Goal: Task Accomplishment & Management: Complete application form

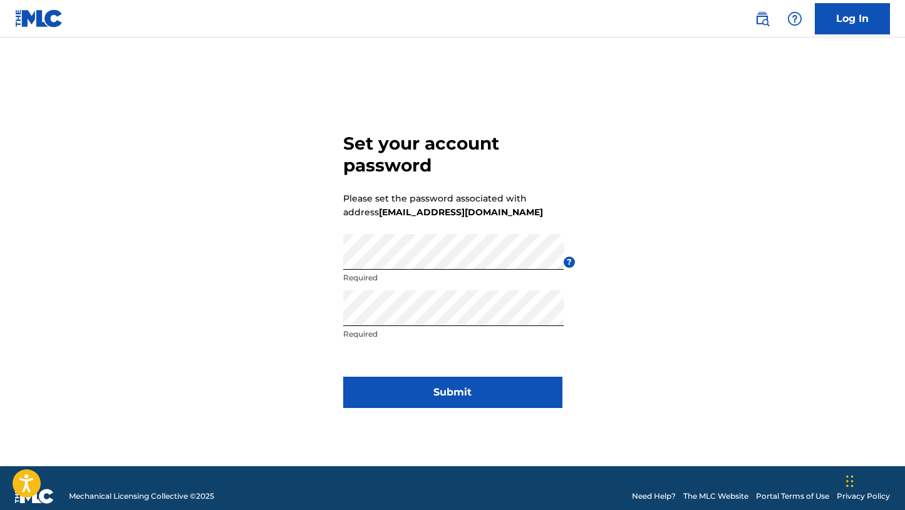
click at [449, 393] on button "Submit" at bounding box center [452, 392] width 219 height 31
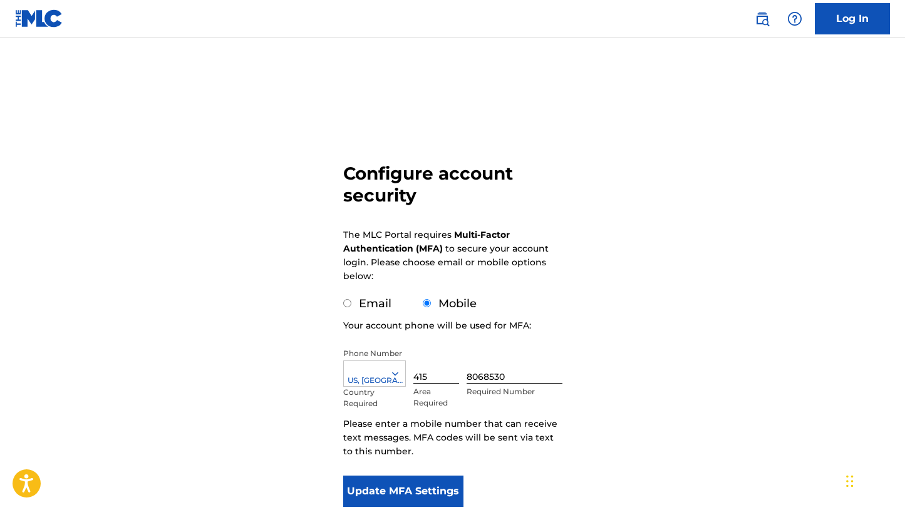
click at [755, 256] on div "Configure account security The MLC Portal requires Multi-Factor Authentication …" at bounding box center [452, 305] width 877 height 473
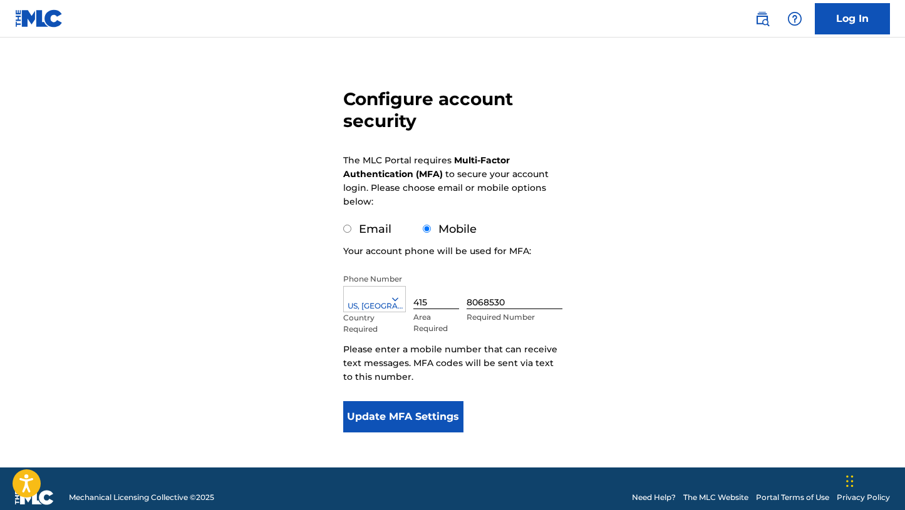
scroll to position [92, 0]
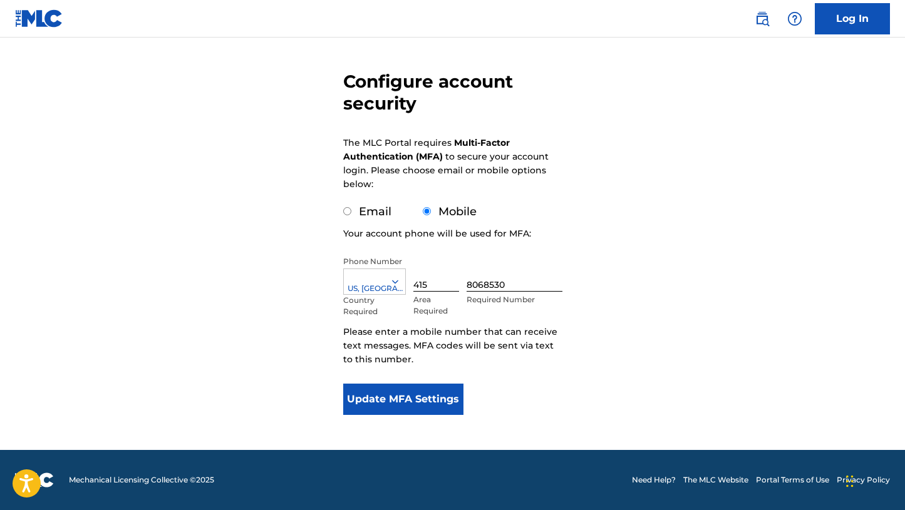
click at [447, 402] on button "Update MFA Settings" at bounding box center [403, 399] width 121 height 31
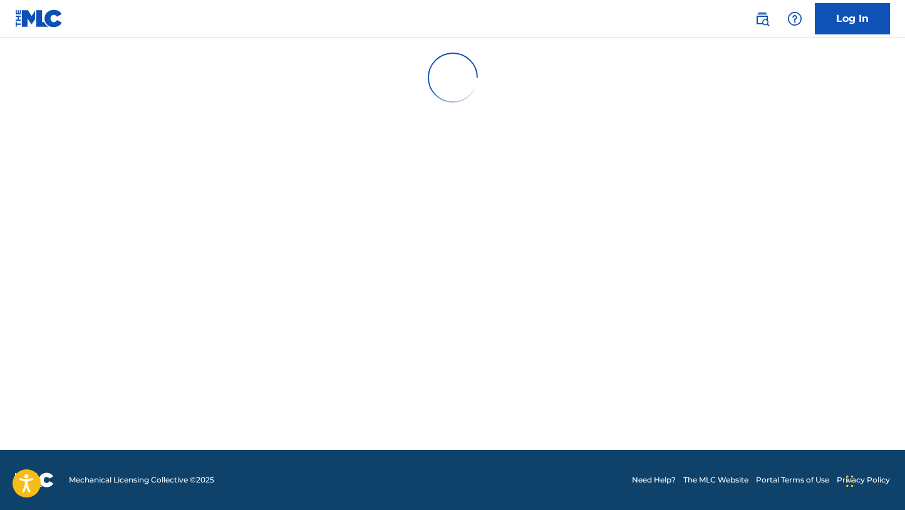
scroll to position [0, 0]
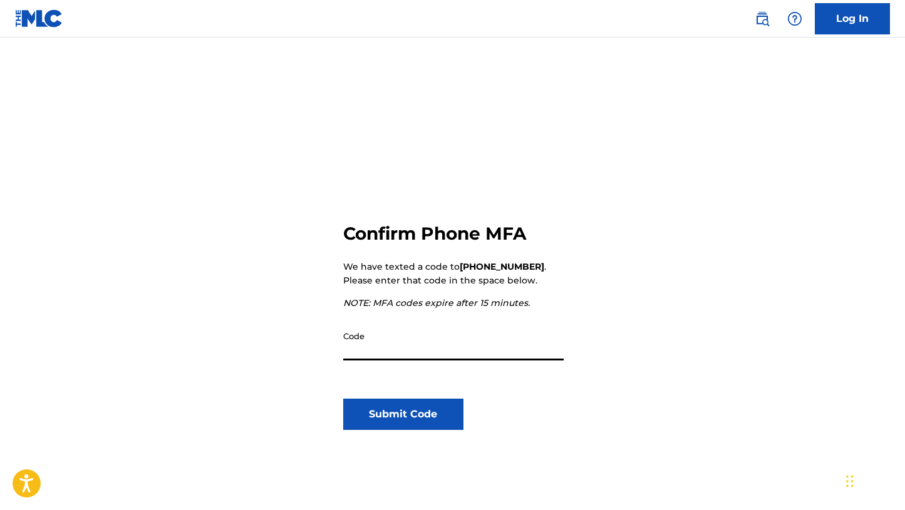
click at [359, 351] on input "Code" at bounding box center [453, 343] width 220 height 36
click at [399, 348] on input "Code" at bounding box center [453, 343] width 220 height 36
paste input "746996"
type input "746996"
click at [413, 418] on button "Submit Code" at bounding box center [403, 414] width 121 height 31
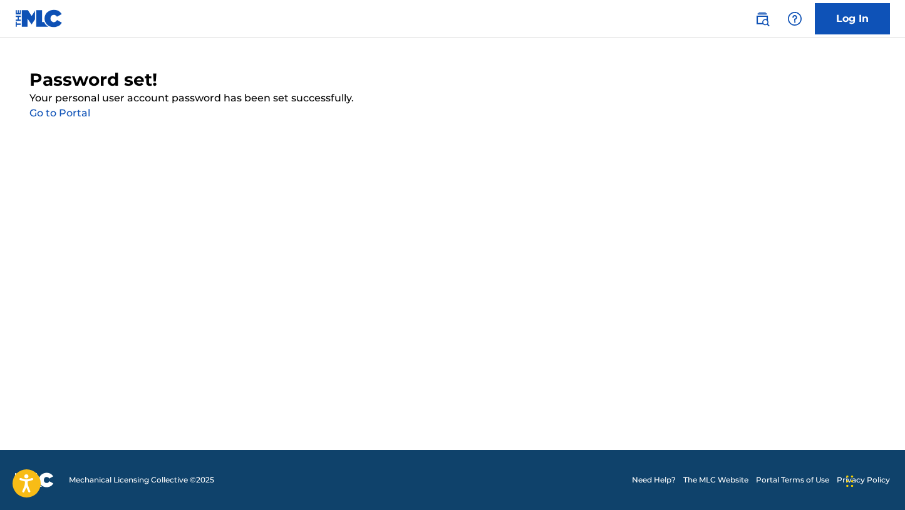
click at [861, 14] on link "Log In" at bounding box center [852, 18] width 75 height 31
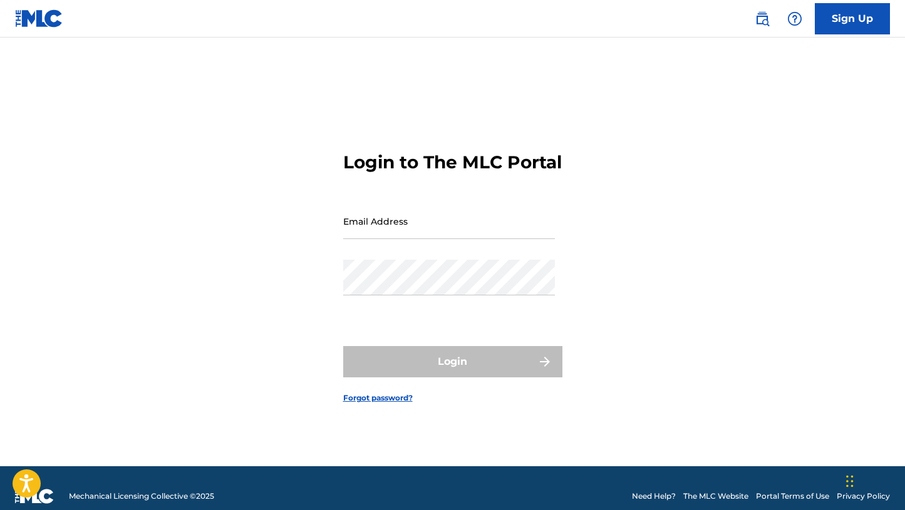
click at [384, 239] on input "Email Address" at bounding box center [449, 222] width 212 height 36
type input "[EMAIL_ADDRESS][DOMAIN_NAME]"
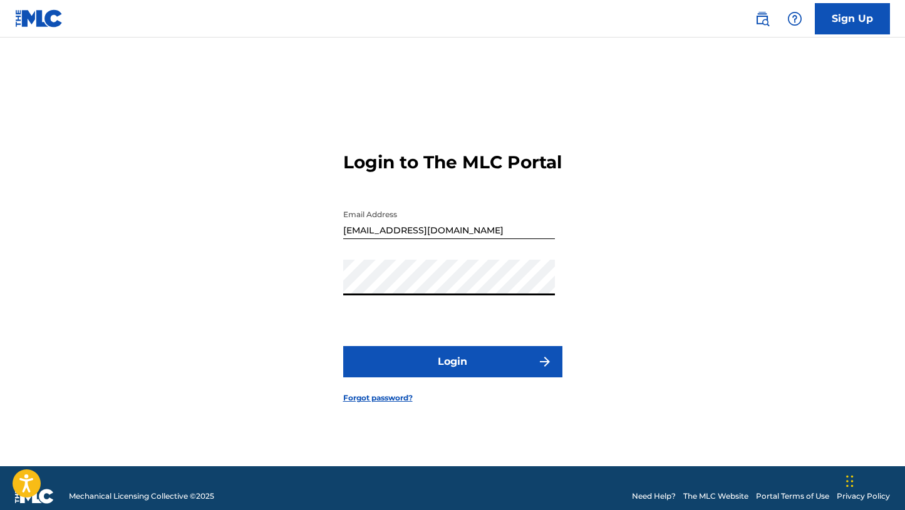
click at [462, 368] on button "Login" at bounding box center [452, 361] width 219 height 31
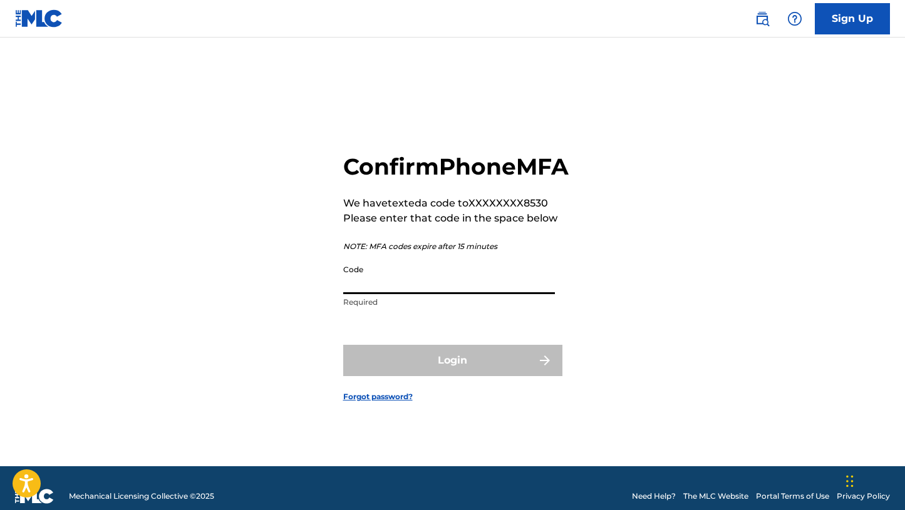
click at [434, 294] on input "Code" at bounding box center [449, 277] width 212 height 36
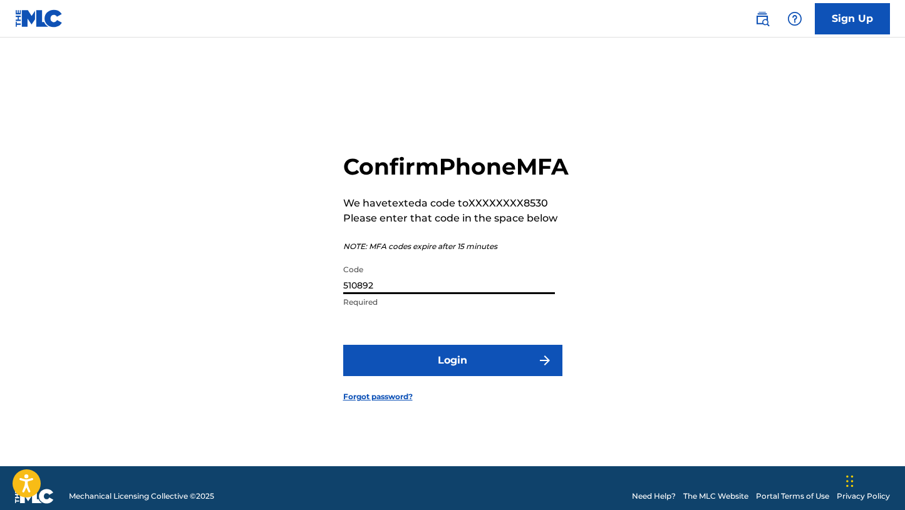
type input "510892"
click at [498, 376] on button "Login" at bounding box center [452, 360] width 219 height 31
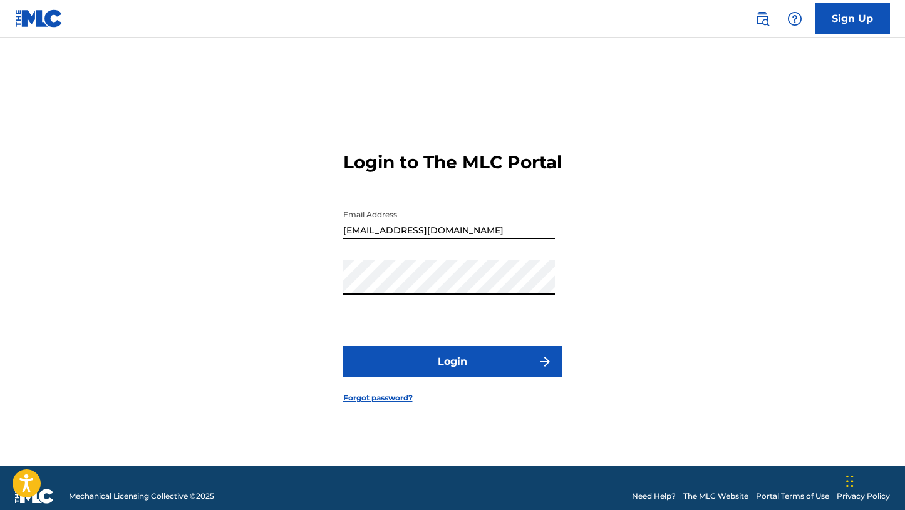
click at [271, 264] on div "Login to The MLC Portal Email Address [EMAIL_ADDRESS][DOMAIN_NAME] Password Log…" at bounding box center [452, 268] width 877 height 398
click at [427, 375] on button "Login" at bounding box center [452, 361] width 219 height 31
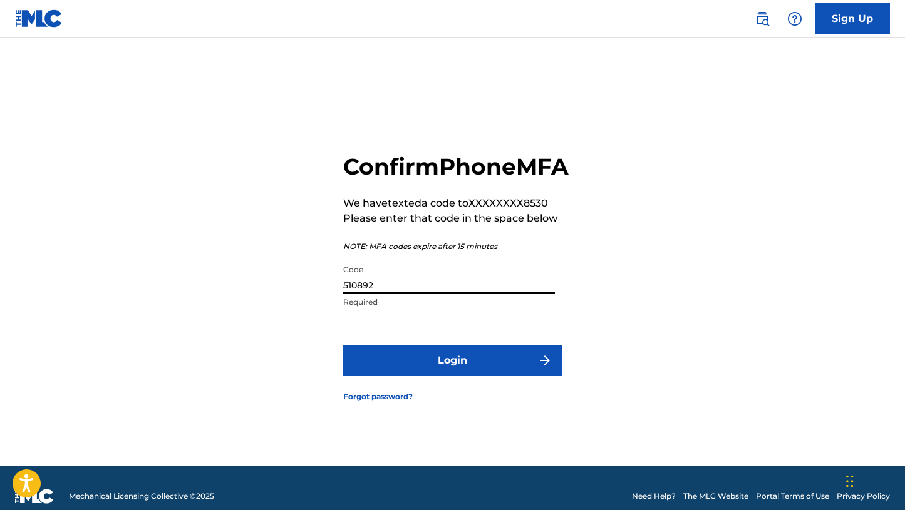
drag, startPoint x: 387, startPoint y: 293, endPoint x: 304, endPoint y: 279, distance: 83.8
click at [304, 279] on div "Confirm Phone MFA We have texted a code to XXXXXXXX8530 Please enter that code …" at bounding box center [452, 268] width 877 height 398
click at [385, 294] on input "510892" at bounding box center [449, 277] width 212 height 36
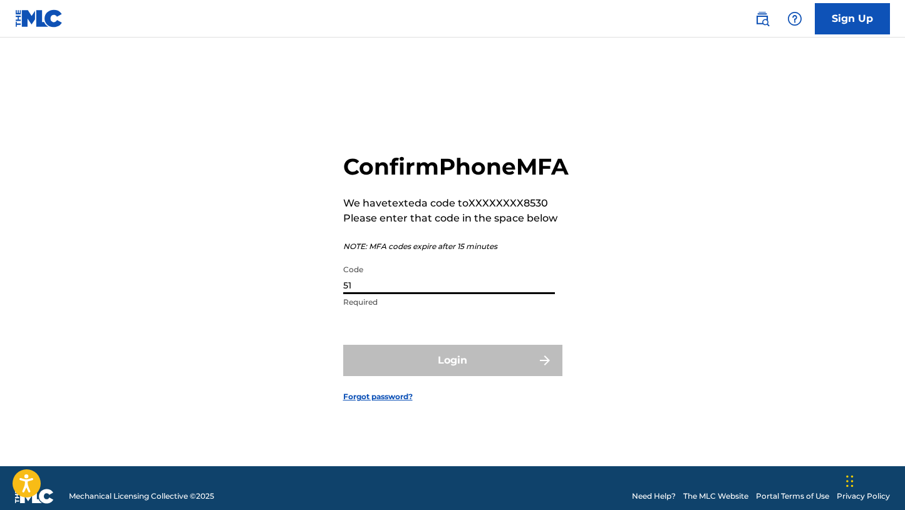
type input "5"
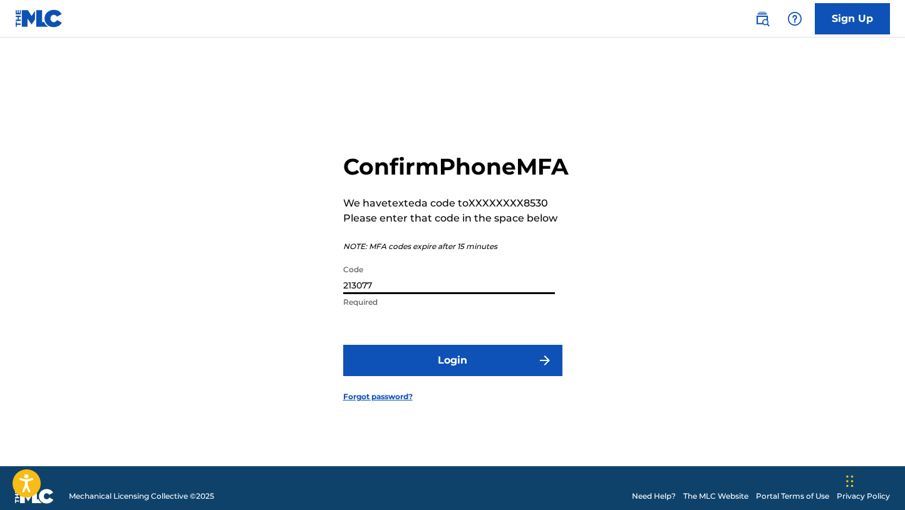
type input "213077"
click at [420, 376] on button "Login" at bounding box center [452, 360] width 219 height 31
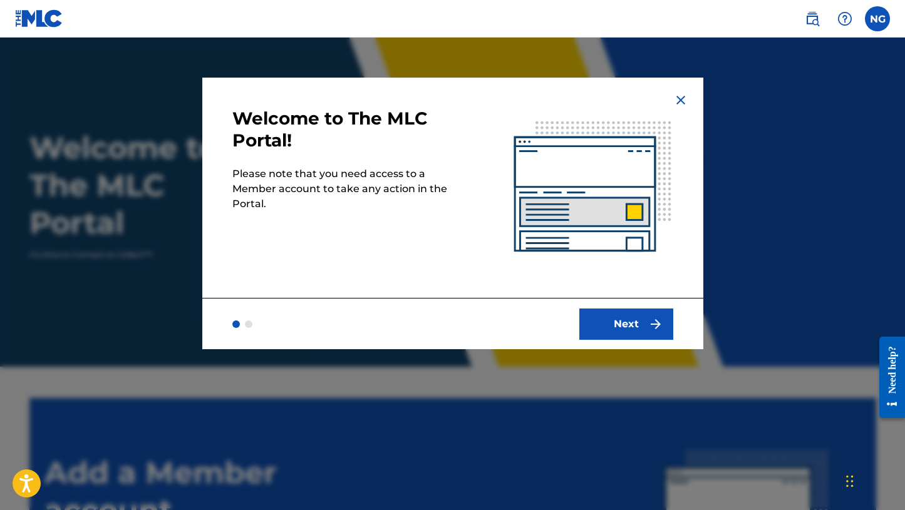
click at [626, 326] on button "Next" at bounding box center [626, 324] width 94 height 31
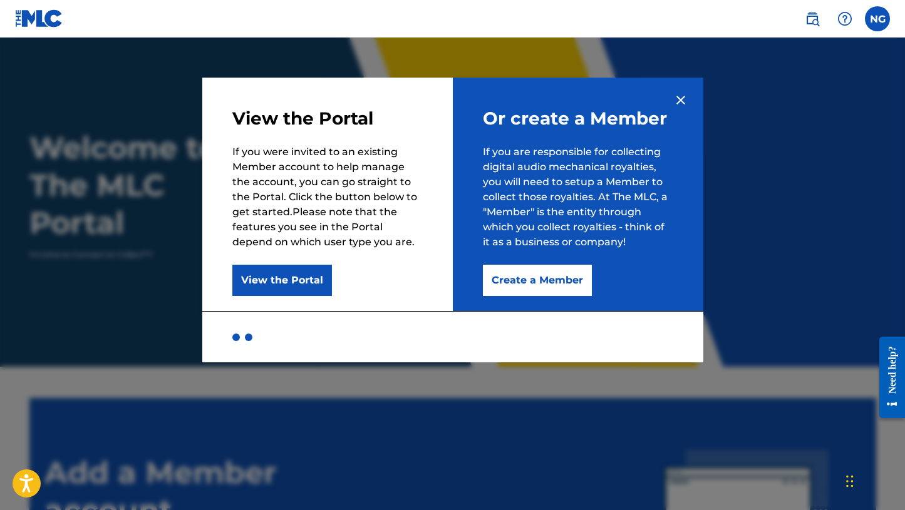
click at [559, 284] on button "Create a Member" at bounding box center [537, 280] width 109 height 31
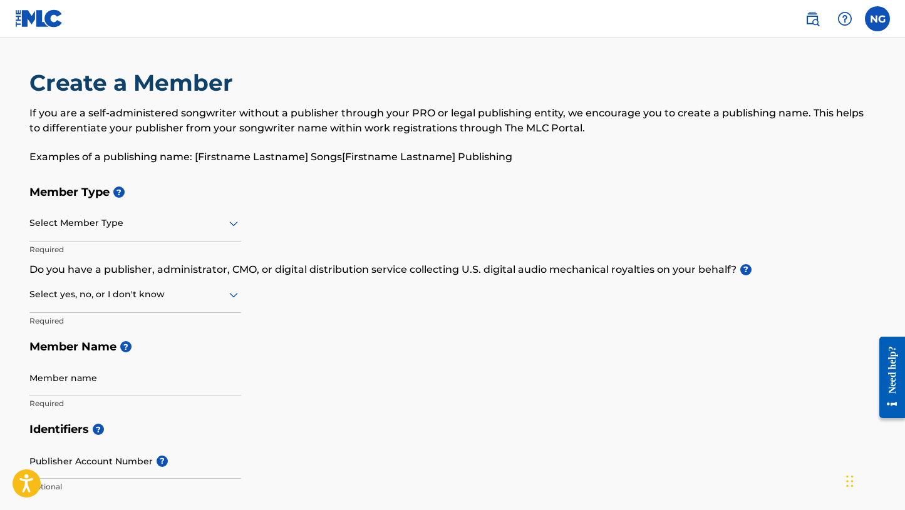
click at [172, 233] on div "Select Member Type" at bounding box center [135, 224] width 212 height 36
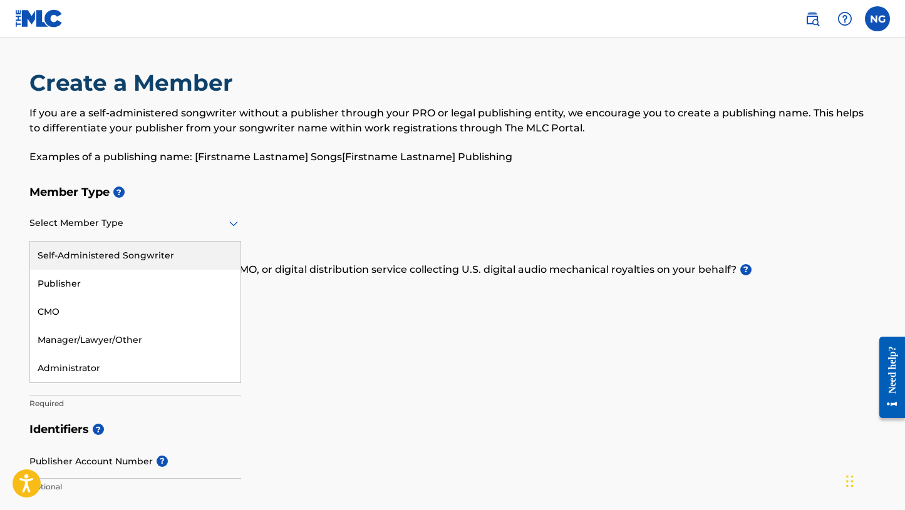
click at [179, 259] on div "Self-Administered Songwriter" at bounding box center [135, 256] width 210 height 28
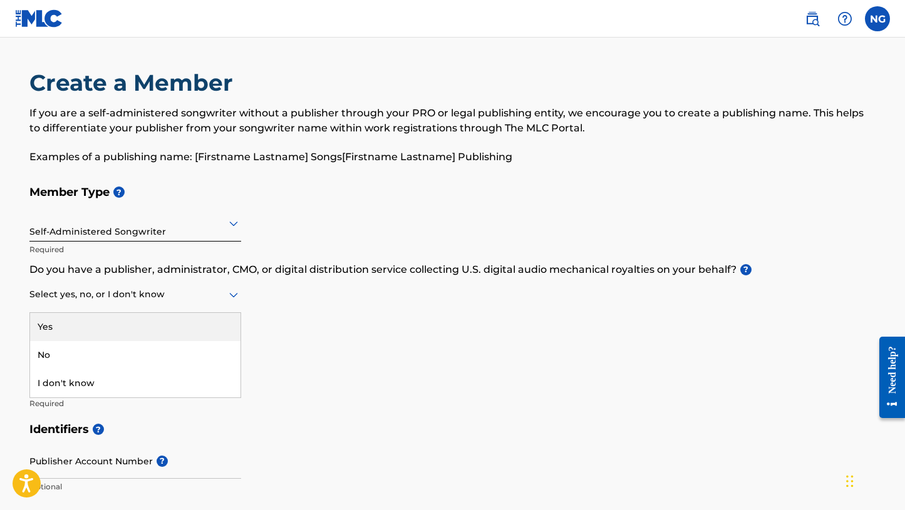
click at [163, 302] on div at bounding box center [135, 295] width 212 height 16
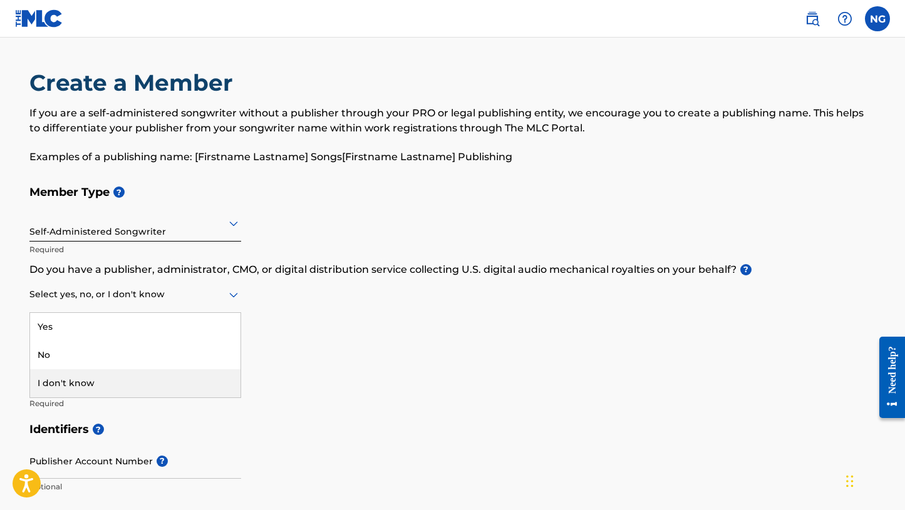
click at [152, 375] on div "I don't know" at bounding box center [135, 384] width 210 height 28
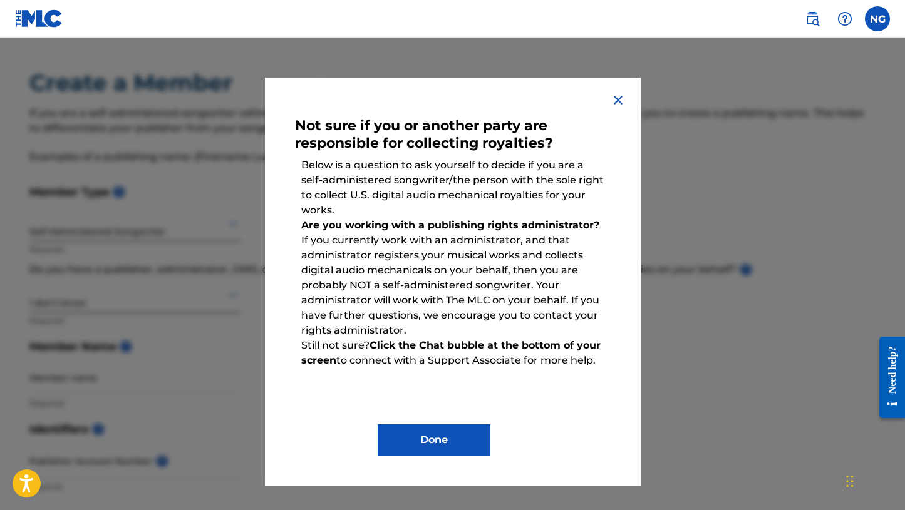
click at [422, 438] on button "Done" at bounding box center [434, 440] width 113 height 31
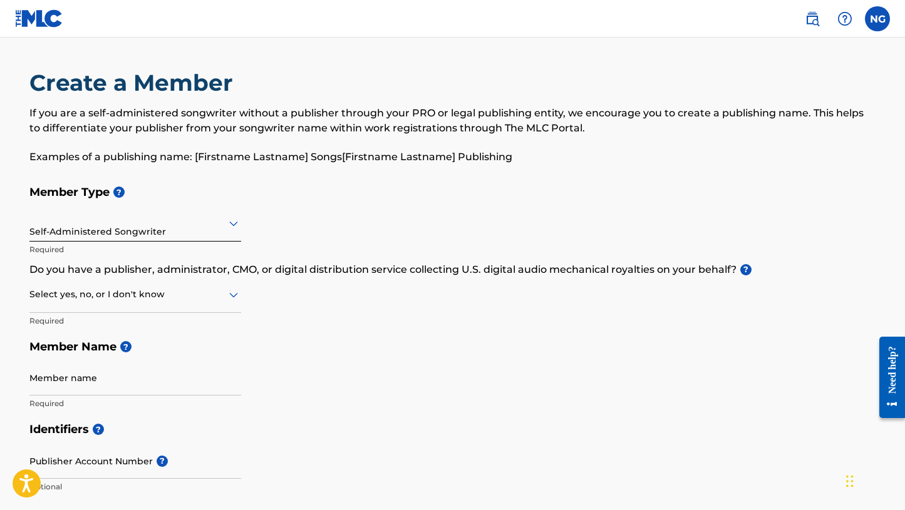
click at [115, 296] on div at bounding box center [135, 295] width 212 height 16
click at [82, 350] on div "No" at bounding box center [135, 355] width 210 height 28
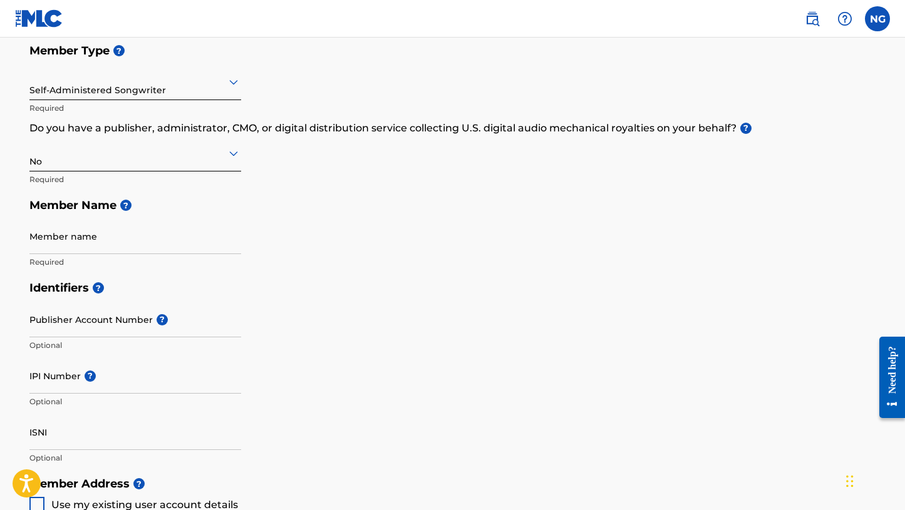
scroll to position [149, 0]
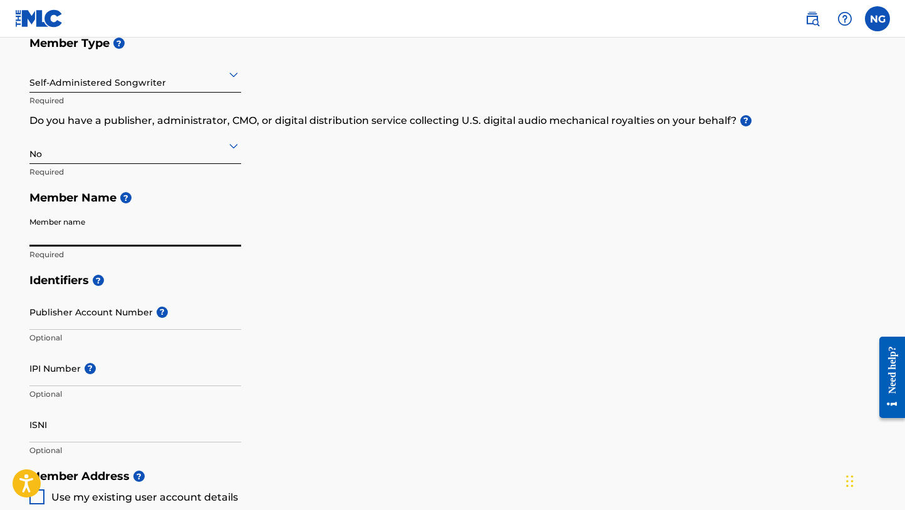
click at [125, 234] on input "Member name" at bounding box center [135, 229] width 212 height 36
type input "[PERSON_NAME]"
type input "[STREET_ADDRESS]"
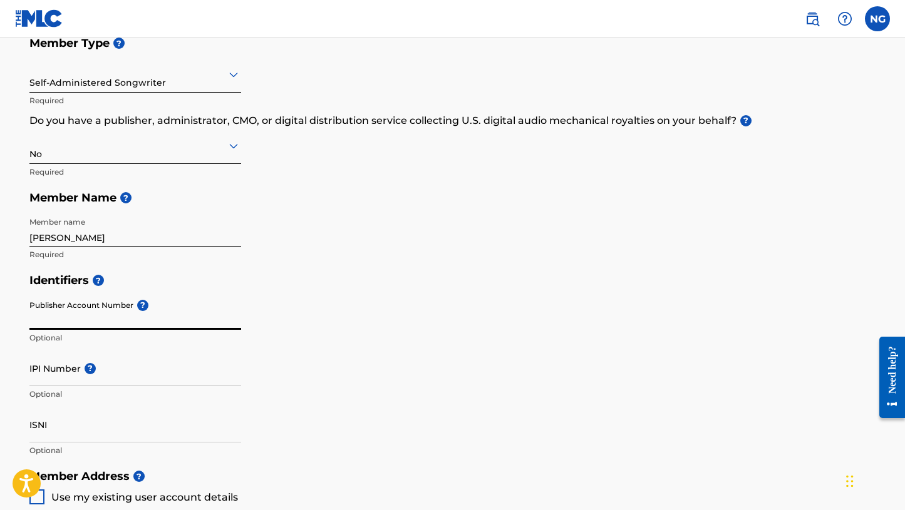
click at [136, 311] on input "Publisher Account Number ?" at bounding box center [135, 312] width 212 height 36
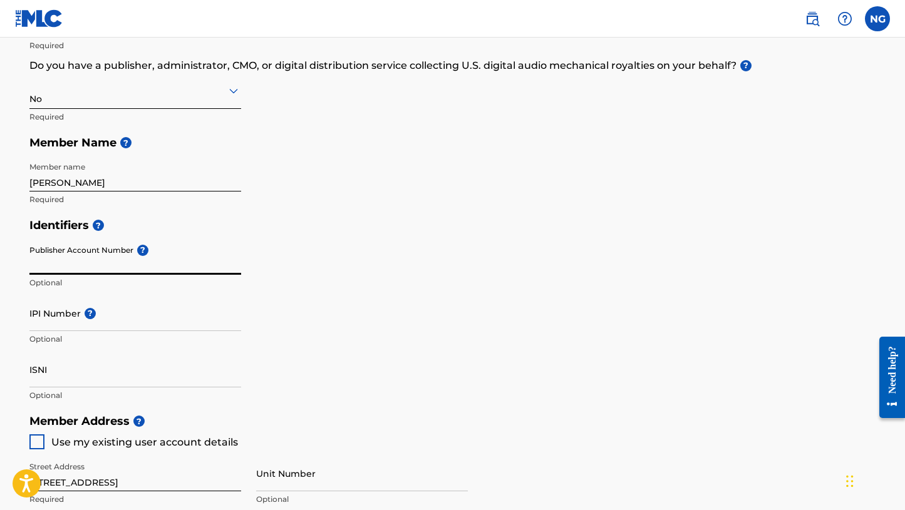
scroll to position [197, 0]
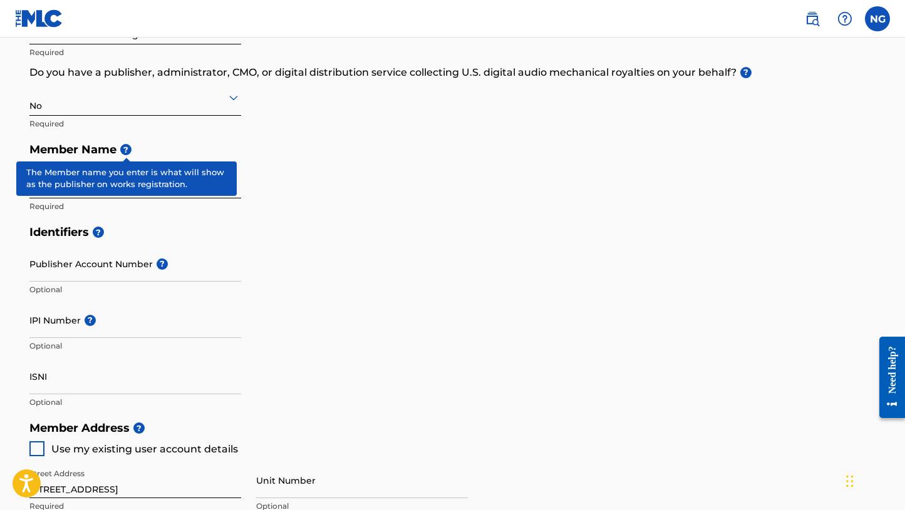
click at [125, 149] on span "?" at bounding box center [125, 149] width 11 height 11
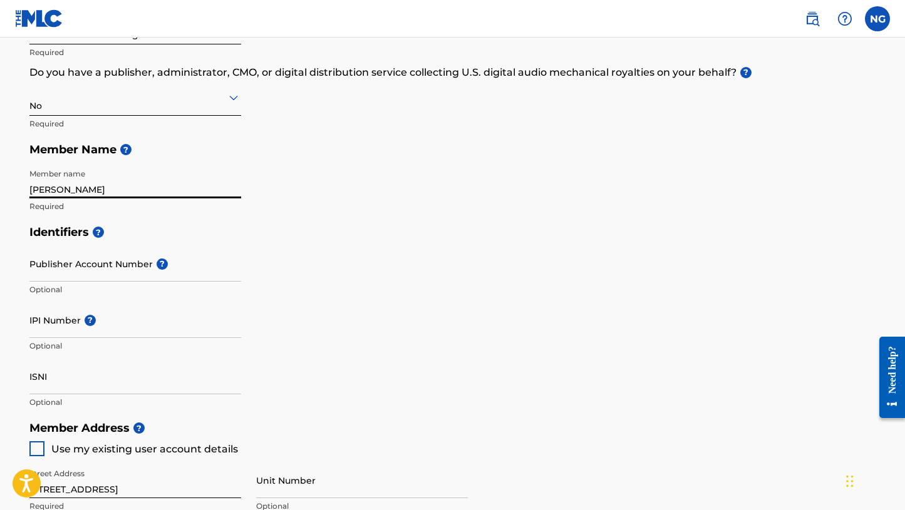
click at [103, 193] on input "[PERSON_NAME]" at bounding box center [135, 181] width 212 height 36
type input "[PERSON_NAME]"
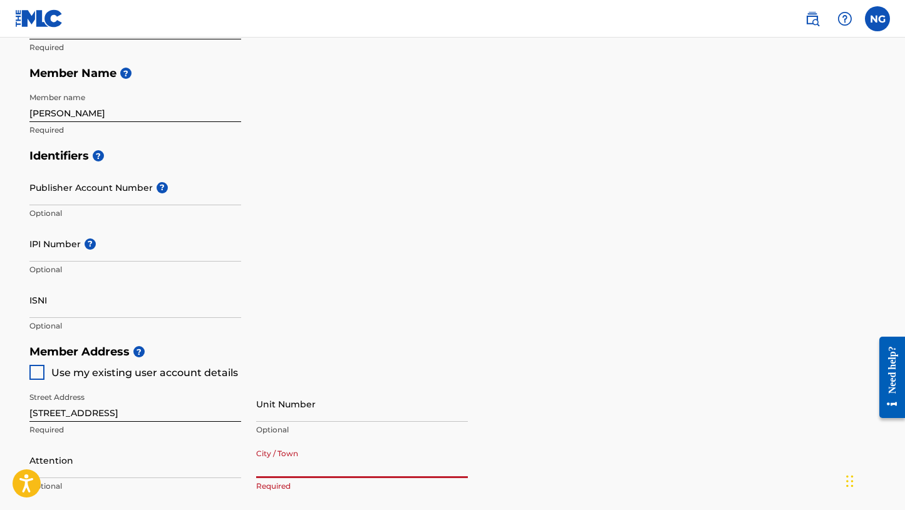
scroll to position [272, 0]
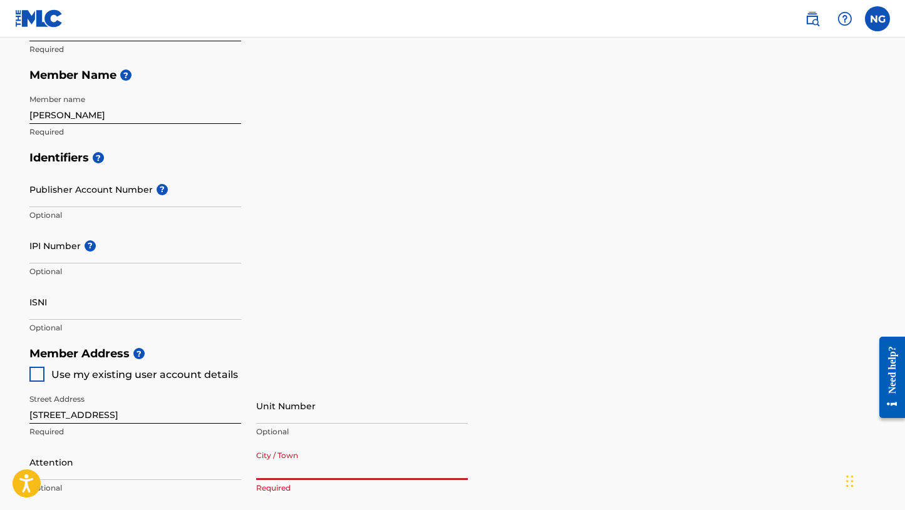
click at [105, 314] on input "ISNI" at bounding box center [135, 302] width 212 height 36
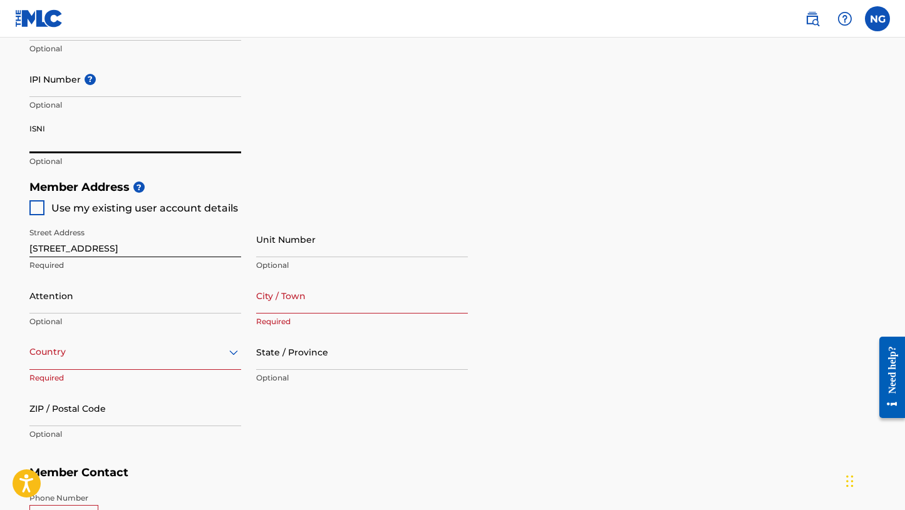
scroll to position [445, 0]
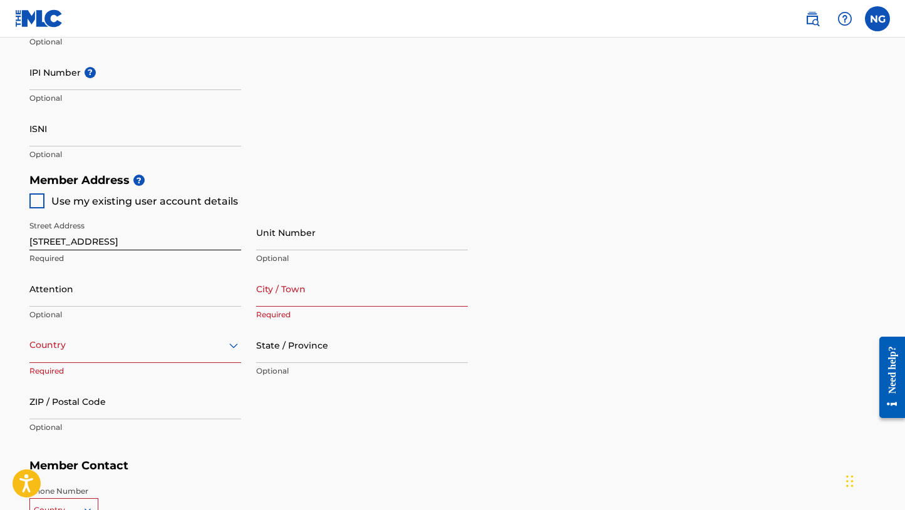
click at [35, 195] on div at bounding box center [36, 201] width 15 height 15
type input "Novato"
type input "94945"
type input "415"
type input "8068530"
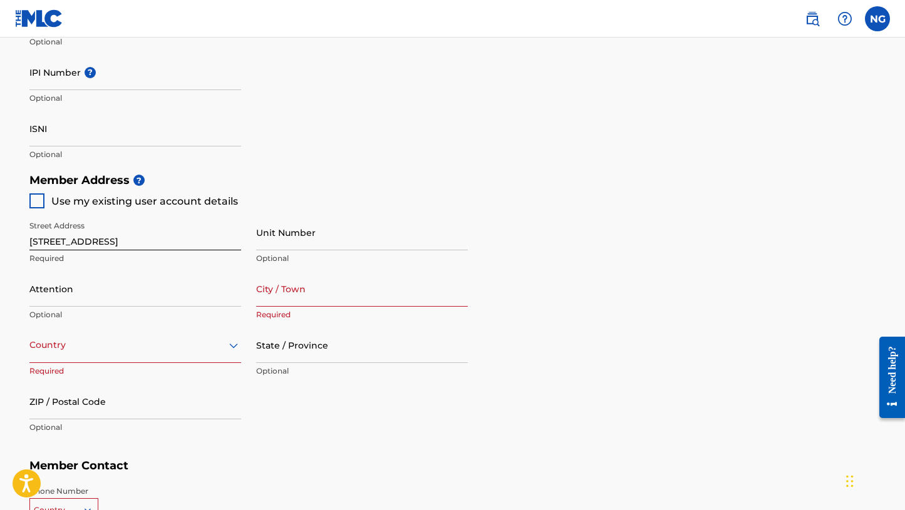
type input "[EMAIL_ADDRESS][DOMAIN_NAME]"
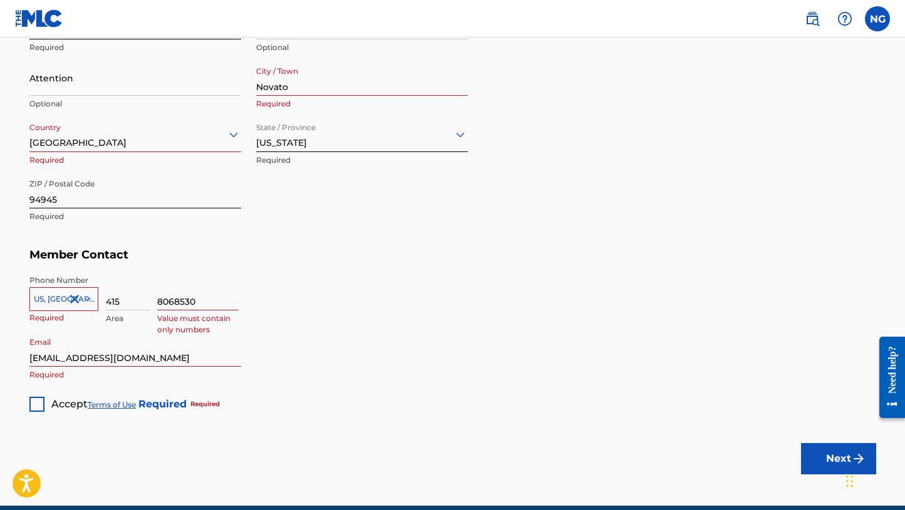
scroll to position [711, 0]
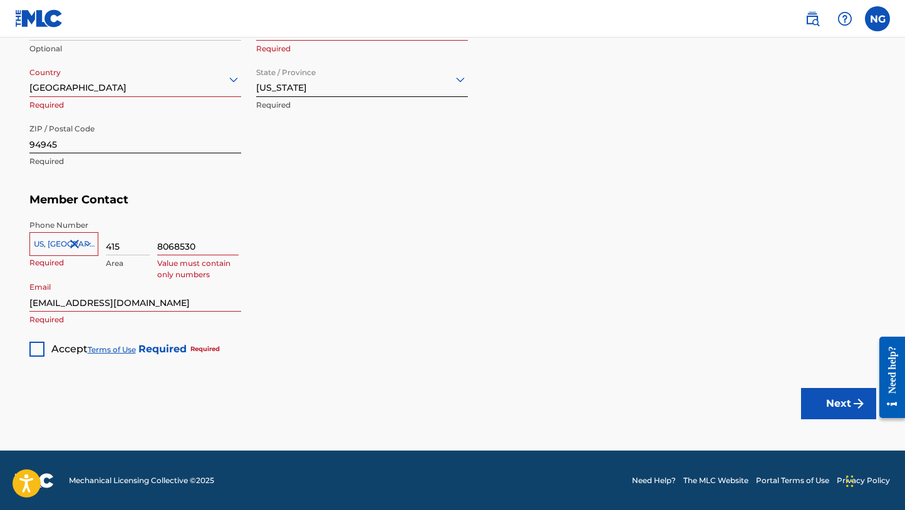
click at [39, 343] on div at bounding box center [36, 349] width 15 height 15
click at [840, 403] on button "Next" at bounding box center [838, 403] width 75 height 31
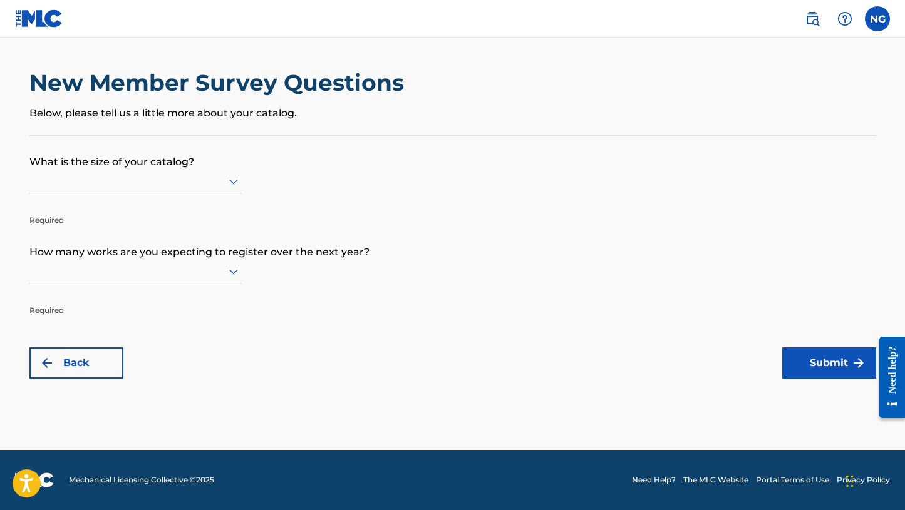
click at [228, 177] on icon at bounding box center [233, 181] width 15 height 15
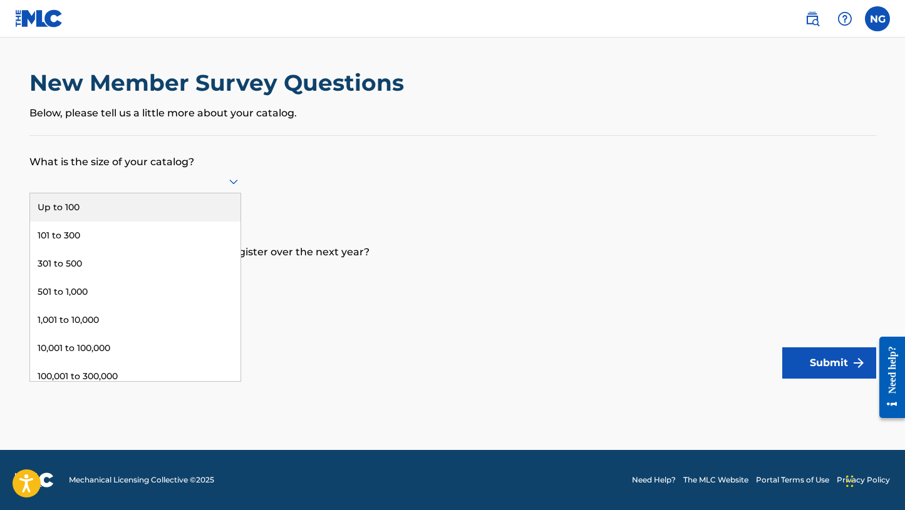
click at [200, 207] on div "Up to 100" at bounding box center [135, 208] width 210 height 28
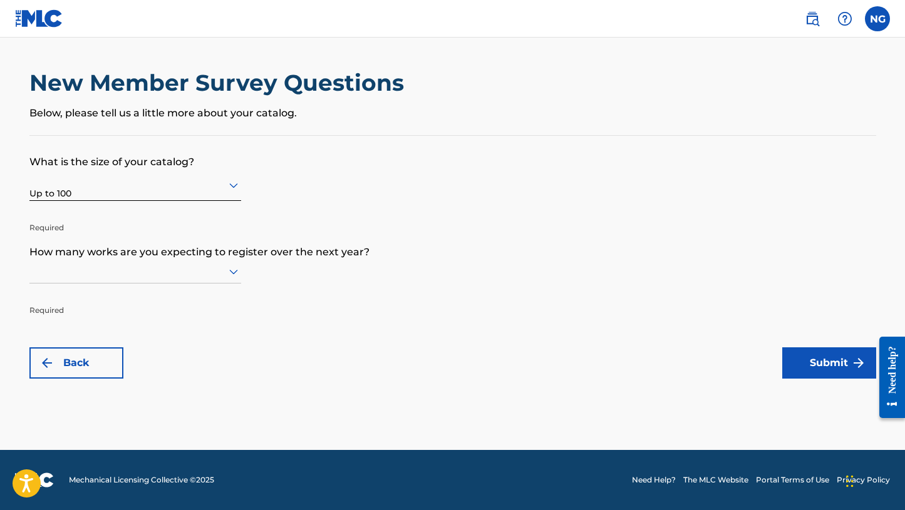
click at [229, 266] on icon at bounding box center [233, 271] width 15 height 15
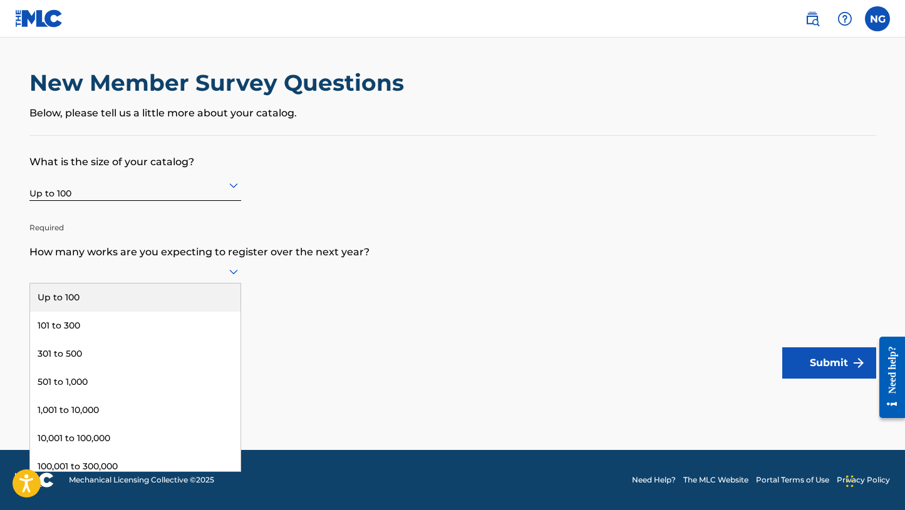
click at [221, 290] on div "Up to 100" at bounding box center [135, 298] width 210 height 28
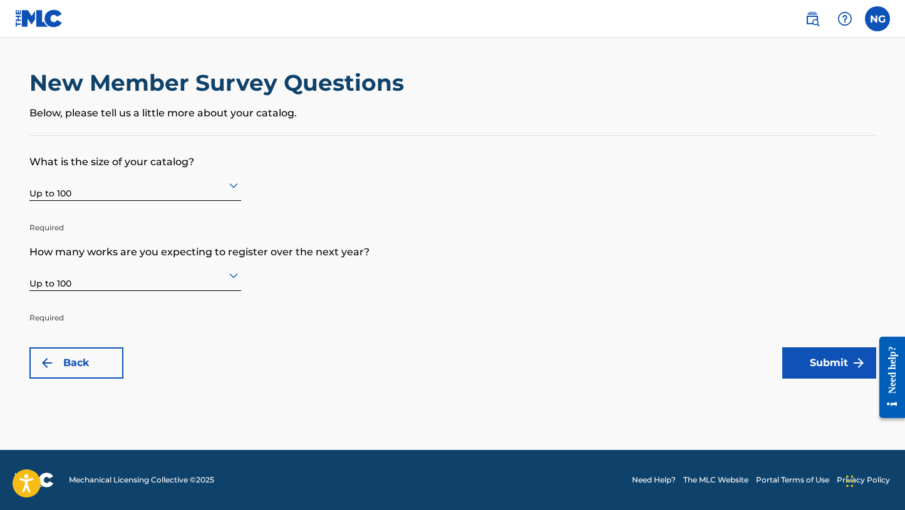
click at [805, 365] on button "Submit" at bounding box center [829, 363] width 94 height 31
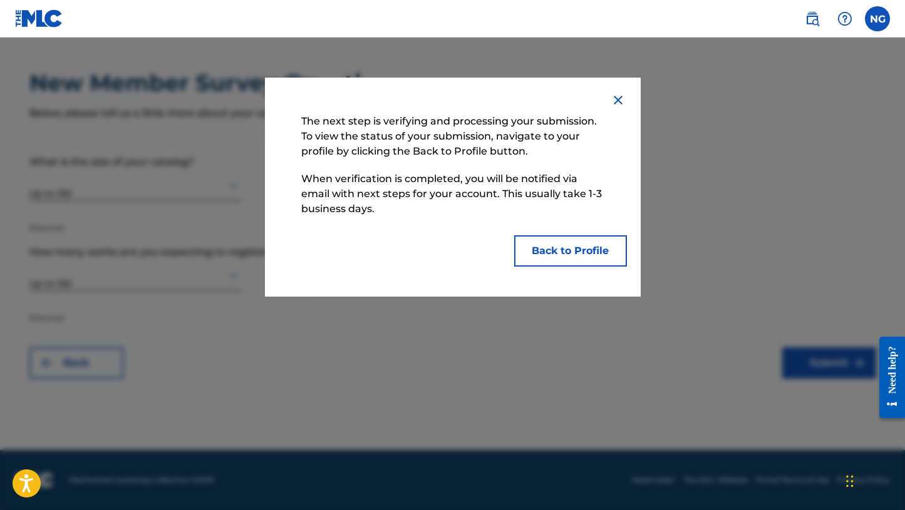
click at [601, 250] on button "Back to Profile" at bounding box center [570, 250] width 113 height 31
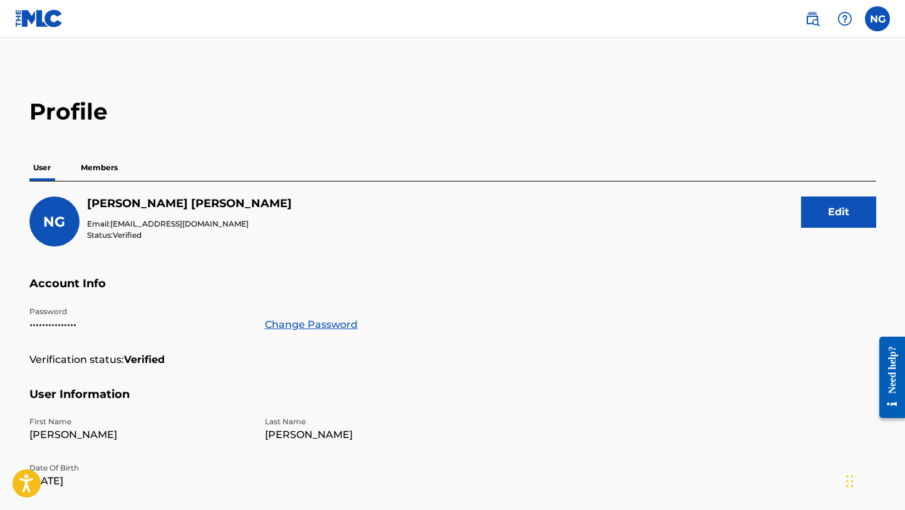
click at [873, 20] on label at bounding box center [877, 18] width 25 height 25
click at [877, 19] on input "NG [PERSON_NAME] [PERSON_NAME][EMAIL_ADDRESS][DOMAIN_NAME] Notification Prefere…" at bounding box center [877, 19] width 0 height 0
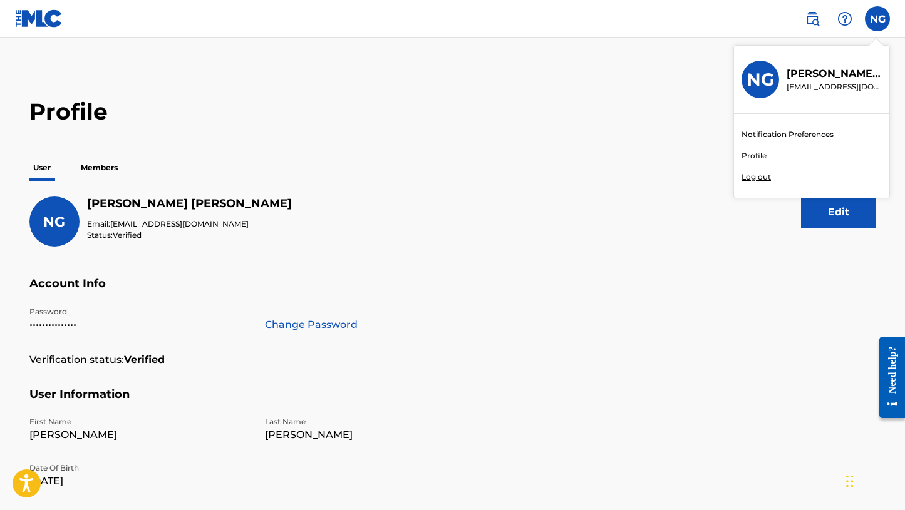
click at [758, 152] on link "Profile" at bounding box center [754, 155] width 25 height 11
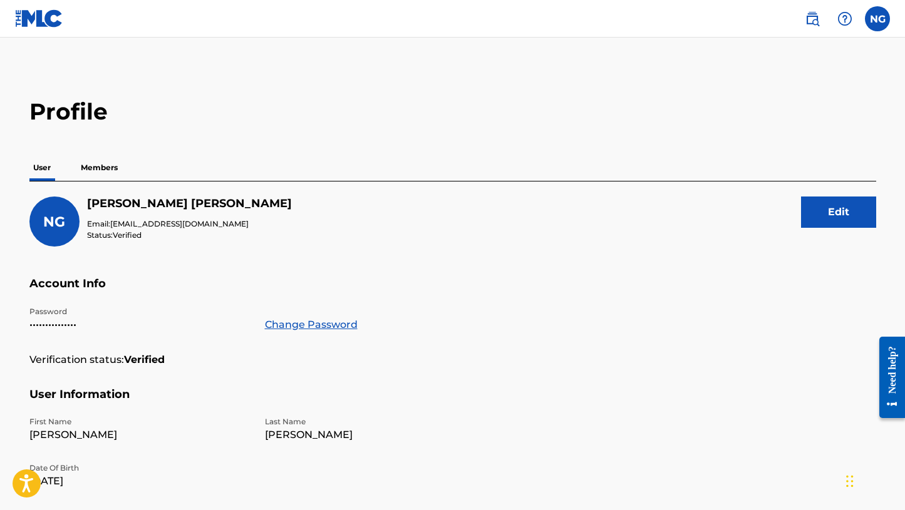
click at [105, 168] on p "Members" at bounding box center [99, 168] width 44 height 26
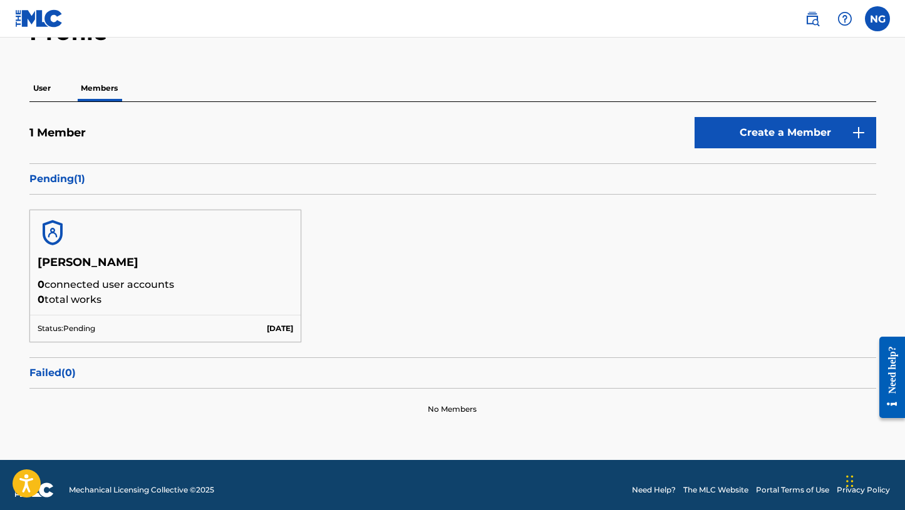
scroll to position [89, 0]
